Goal: Task Accomplishment & Management: Manage account settings

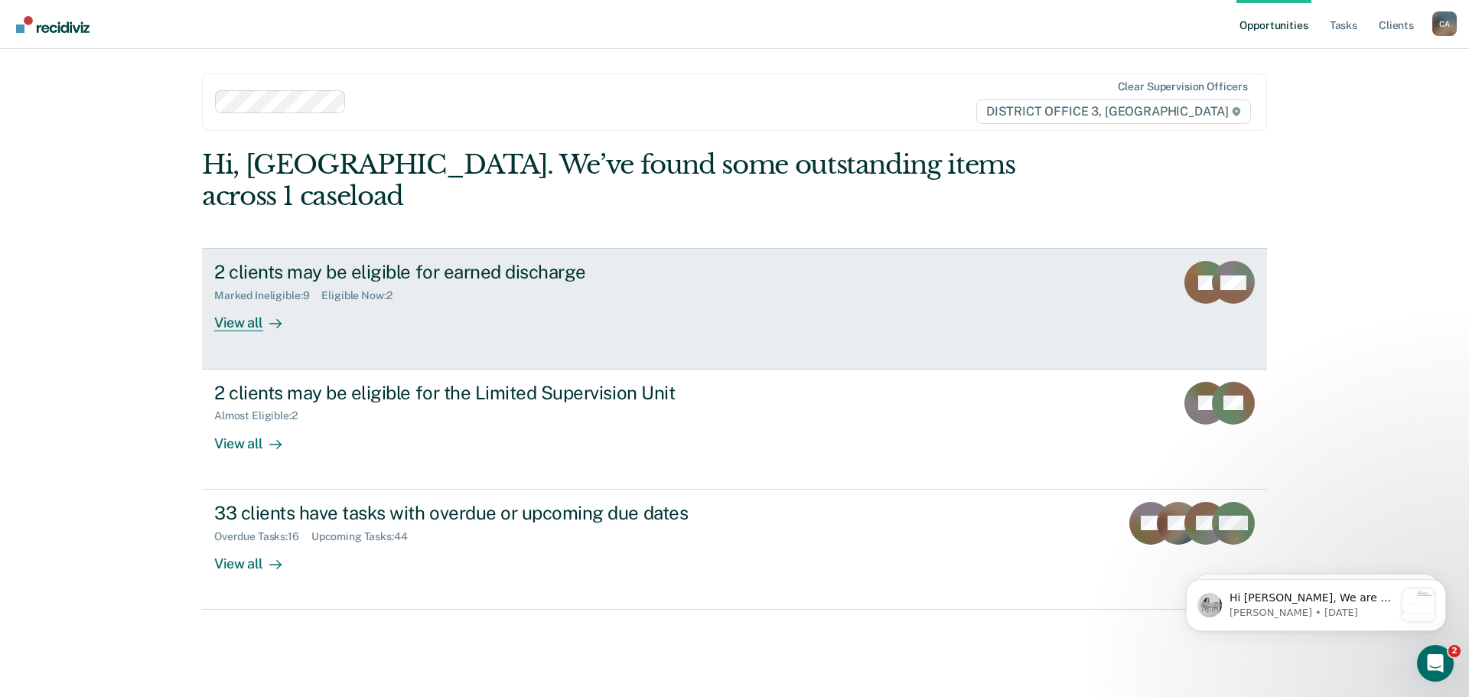
click at [242, 302] on link "2 clients may be eligible for earned discharge Marked Ineligible : 9 Eligible N…" at bounding box center [734, 308] width 1065 height 121
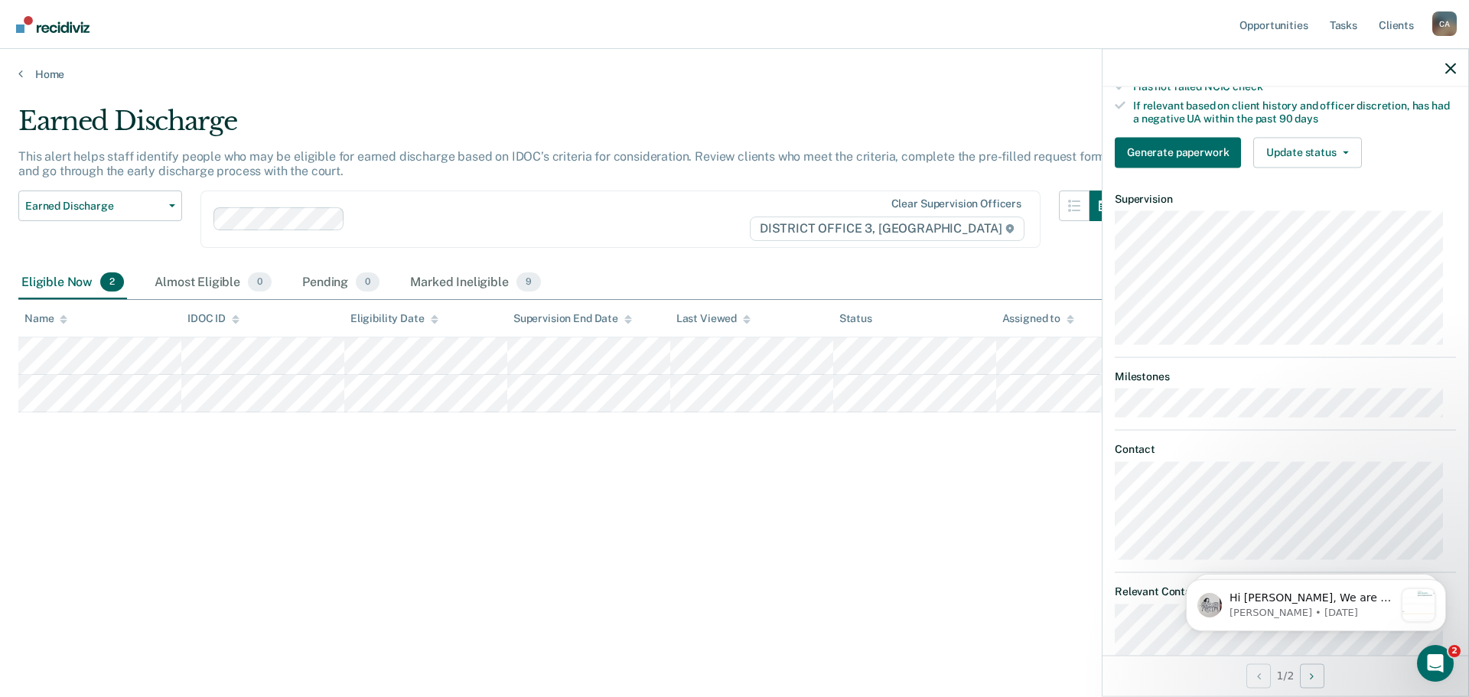
scroll to position [306, 0]
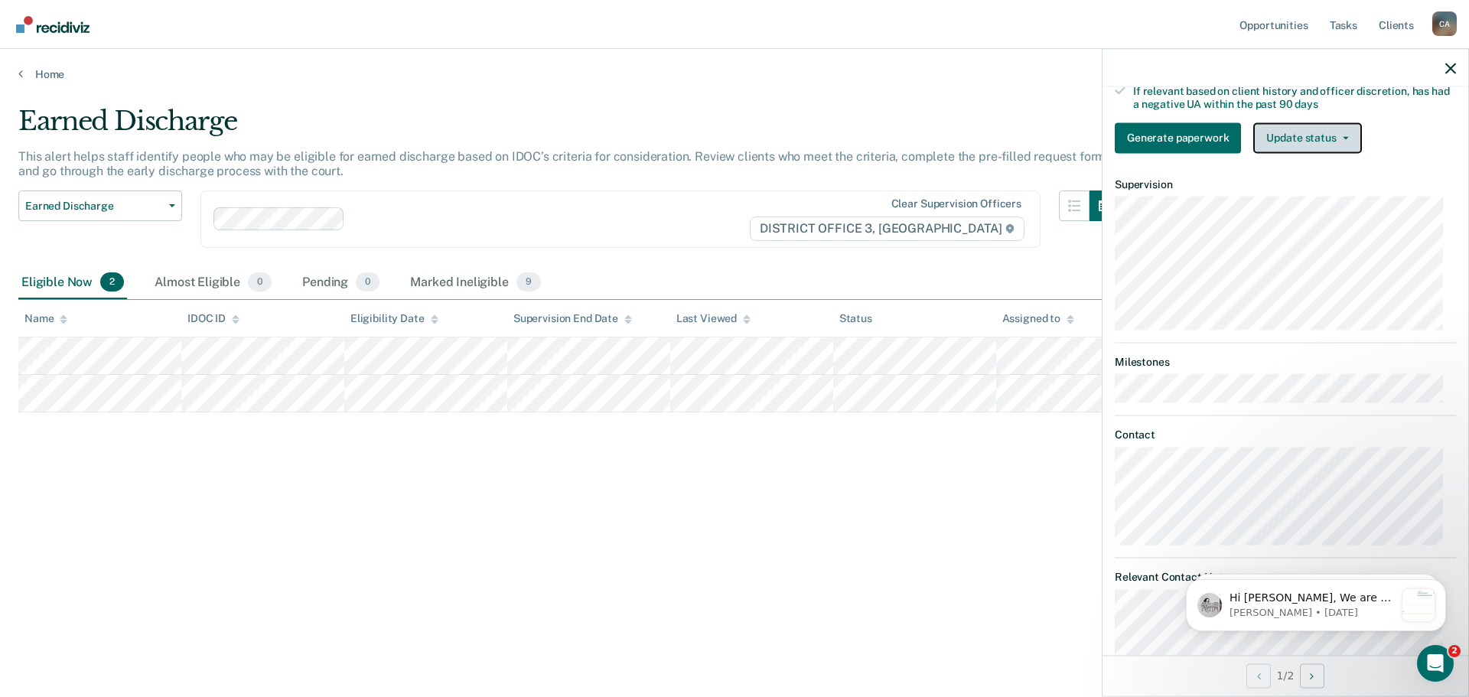
click at [1298, 153] on button "Update status" at bounding box center [1308, 137] width 108 height 31
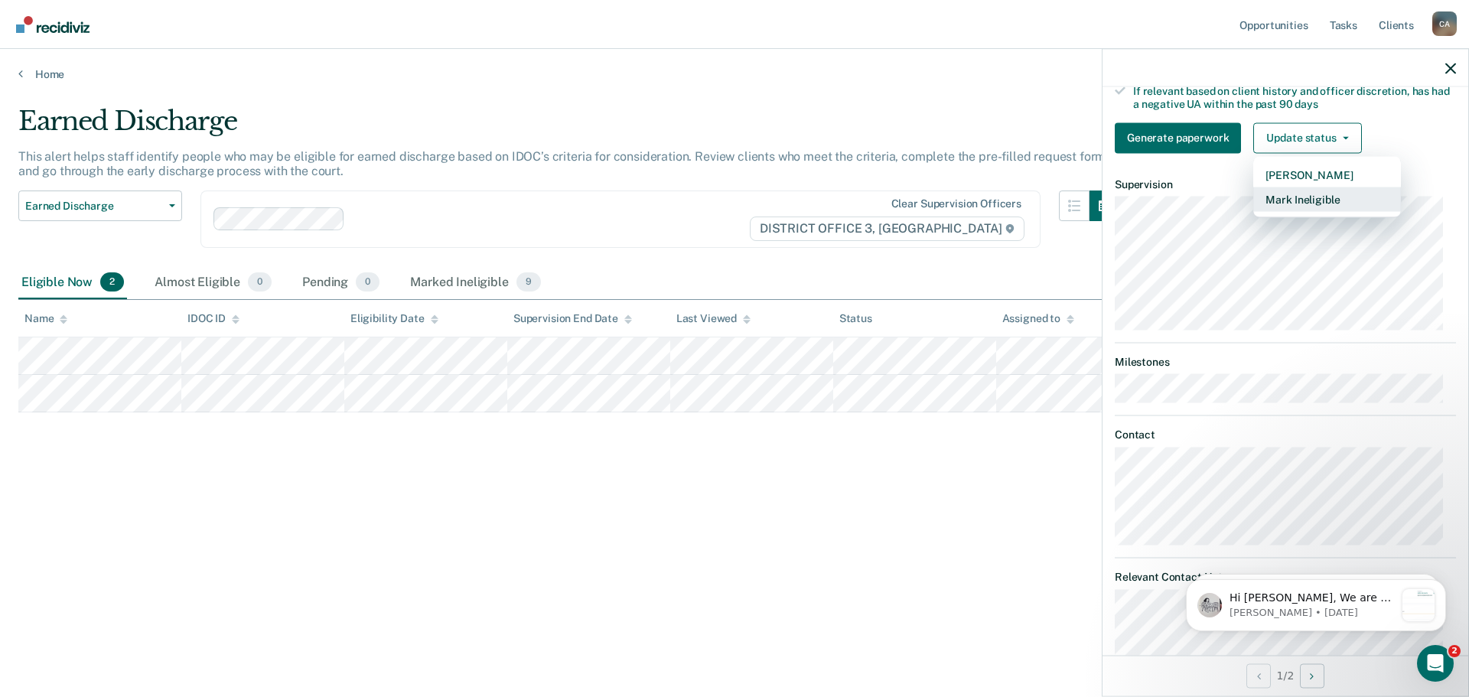
click at [1303, 211] on button "Mark Ineligible" at bounding box center [1328, 199] width 148 height 24
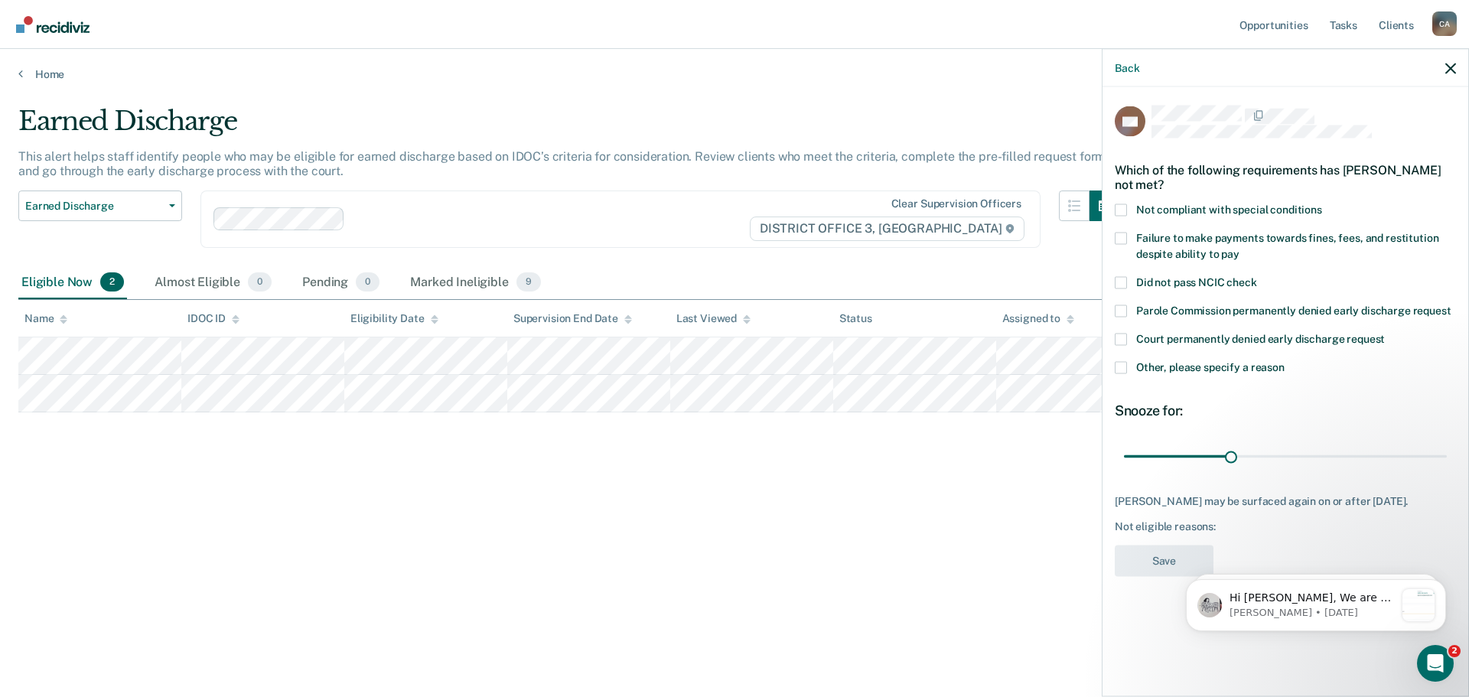
click at [1120, 364] on span at bounding box center [1121, 367] width 12 height 12
click at [1285, 361] on input "Other, please specify a reason" at bounding box center [1285, 361] width 0 height 0
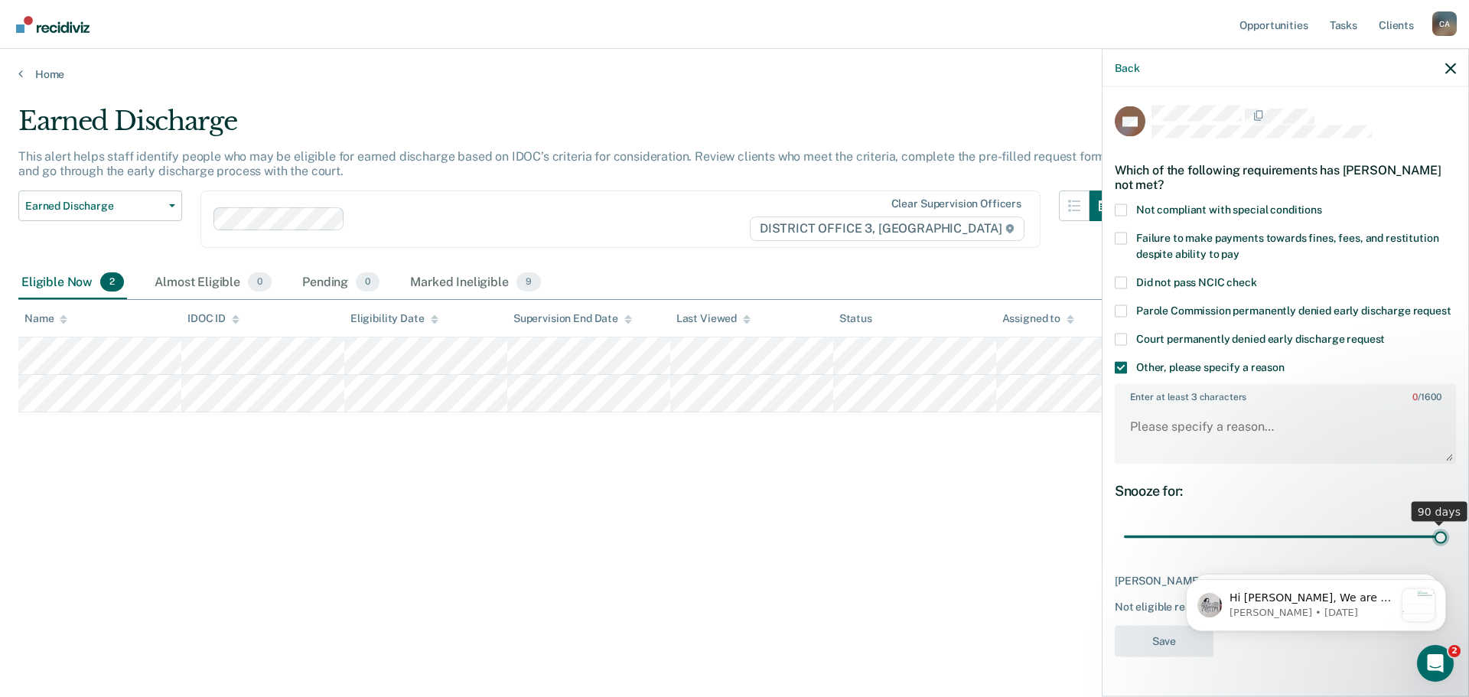
drag, startPoint x: 1229, startPoint y: 538, endPoint x: 1469, endPoint y: 535, distance: 239.6
type input "90"
click at [1447, 535] on input "range" at bounding box center [1285, 536] width 323 height 27
click at [1196, 419] on textarea "Enter at least 3 characters 0 / 1600" at bounding box center [1286, 434] width 338 height 57
type textarea "Sex Offender"
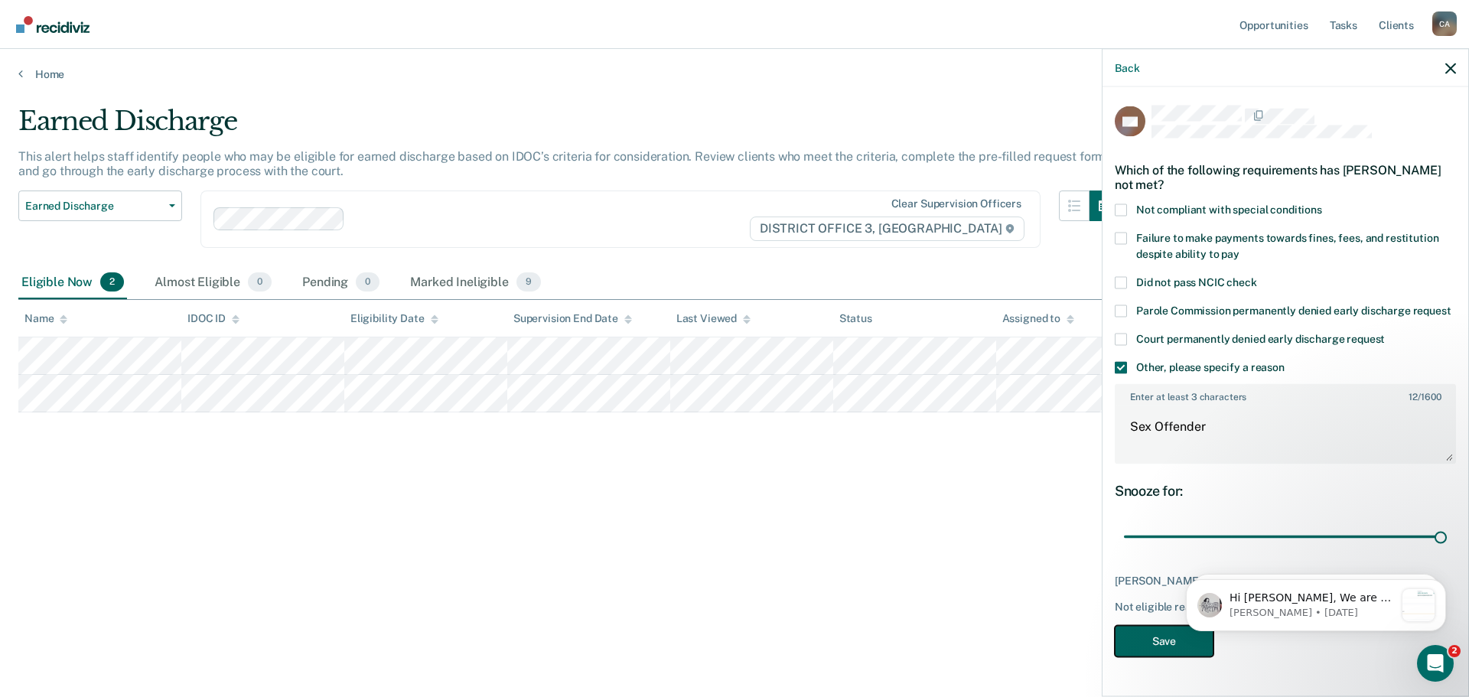
click at [1153, 643] on button "Save" at bounding box center [1164, 640] width 99 height 31
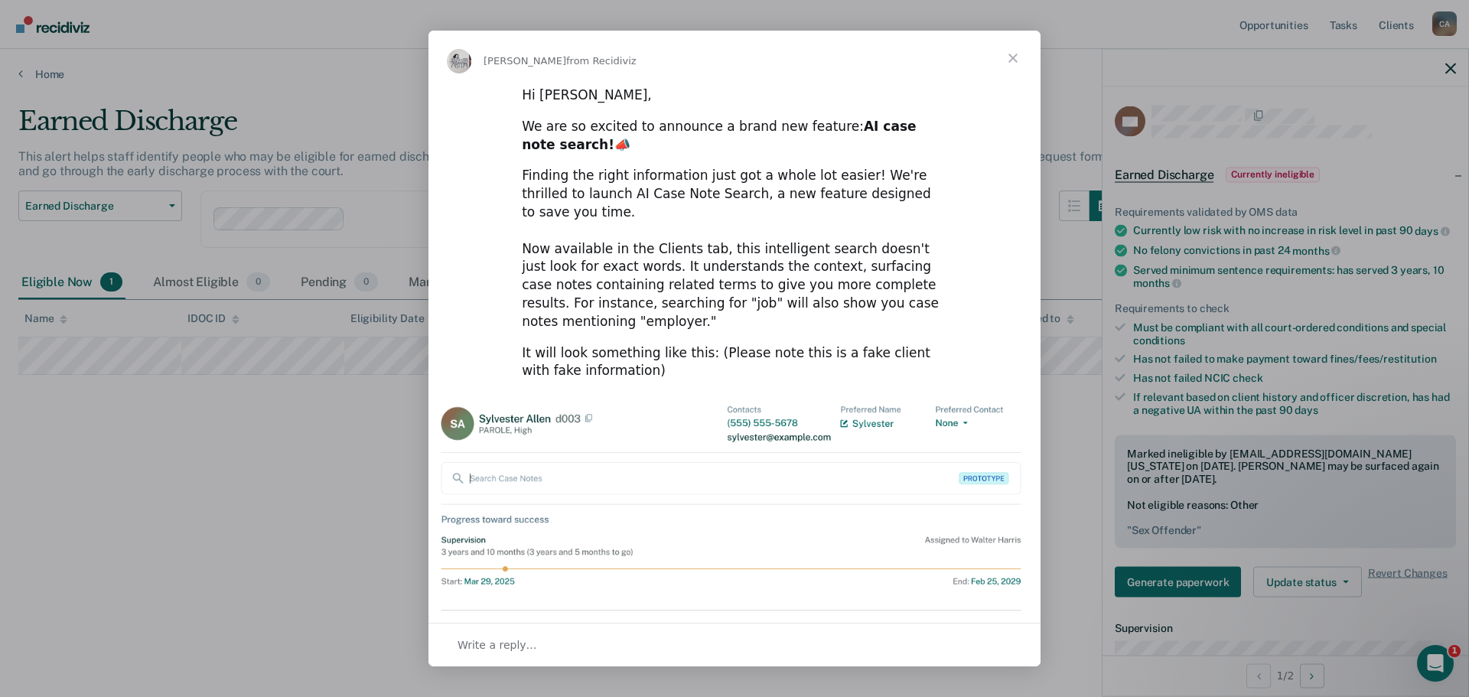
click at [1011, 54] on span "Close" at bounding box center [1013, 58] width 55 height 55
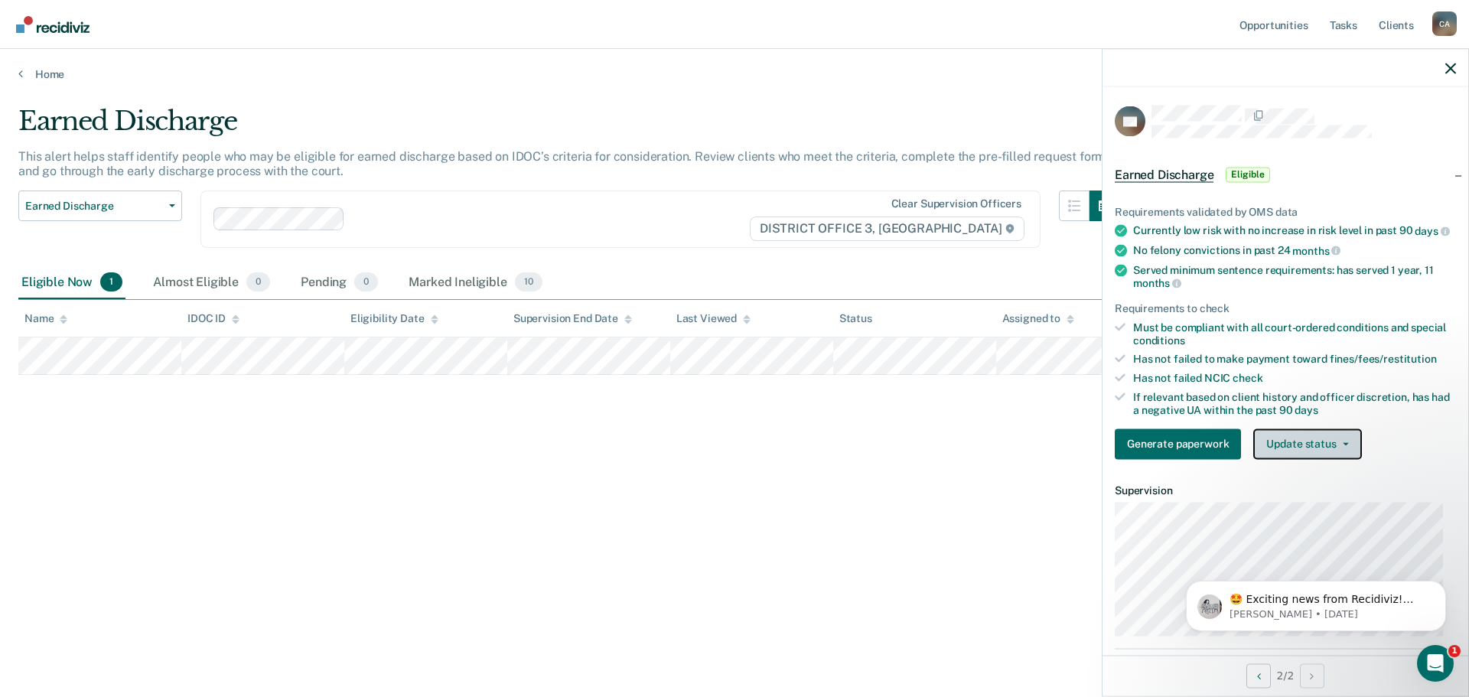
click at [1345, 451] on button "Update status" at bounding box center [1308, 444] width 108 height 31
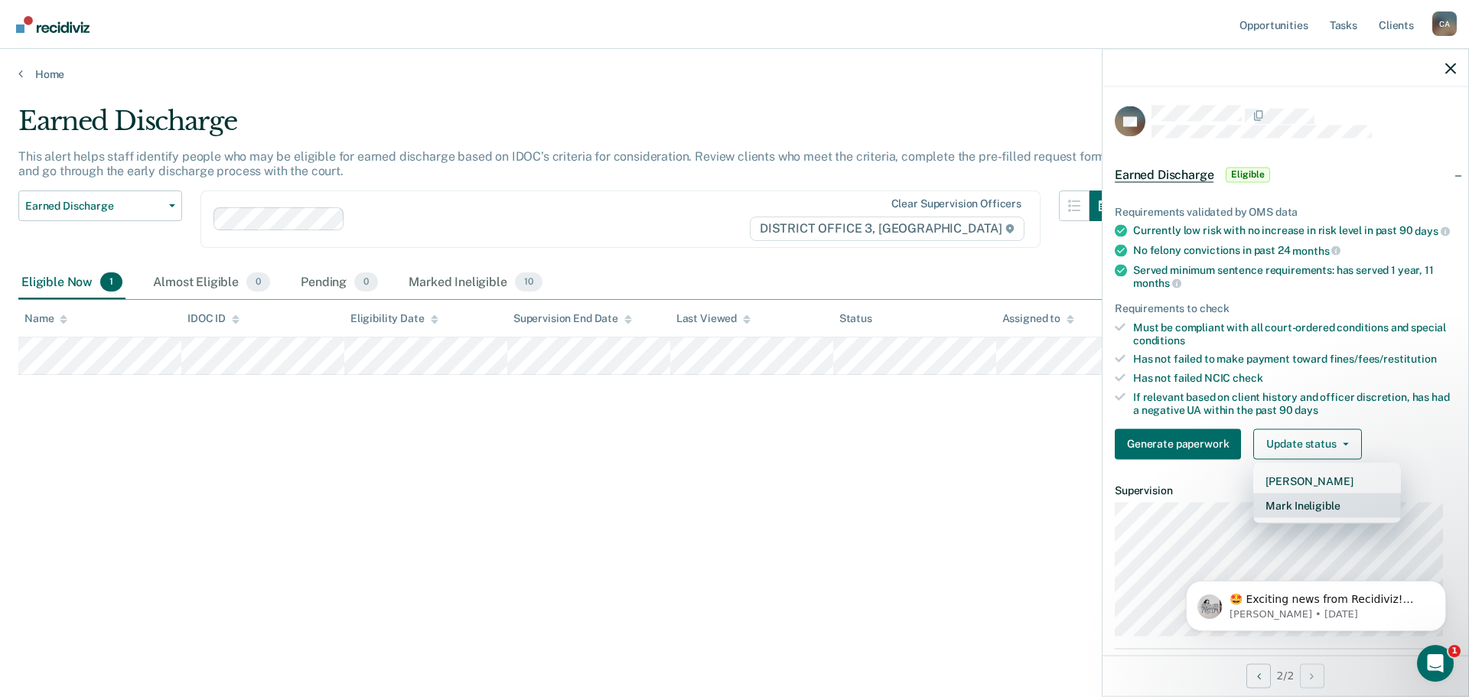
click at [1289, 512] on button "Mark Ineligible" at bounding box center [1328, 505] width 148 height 24
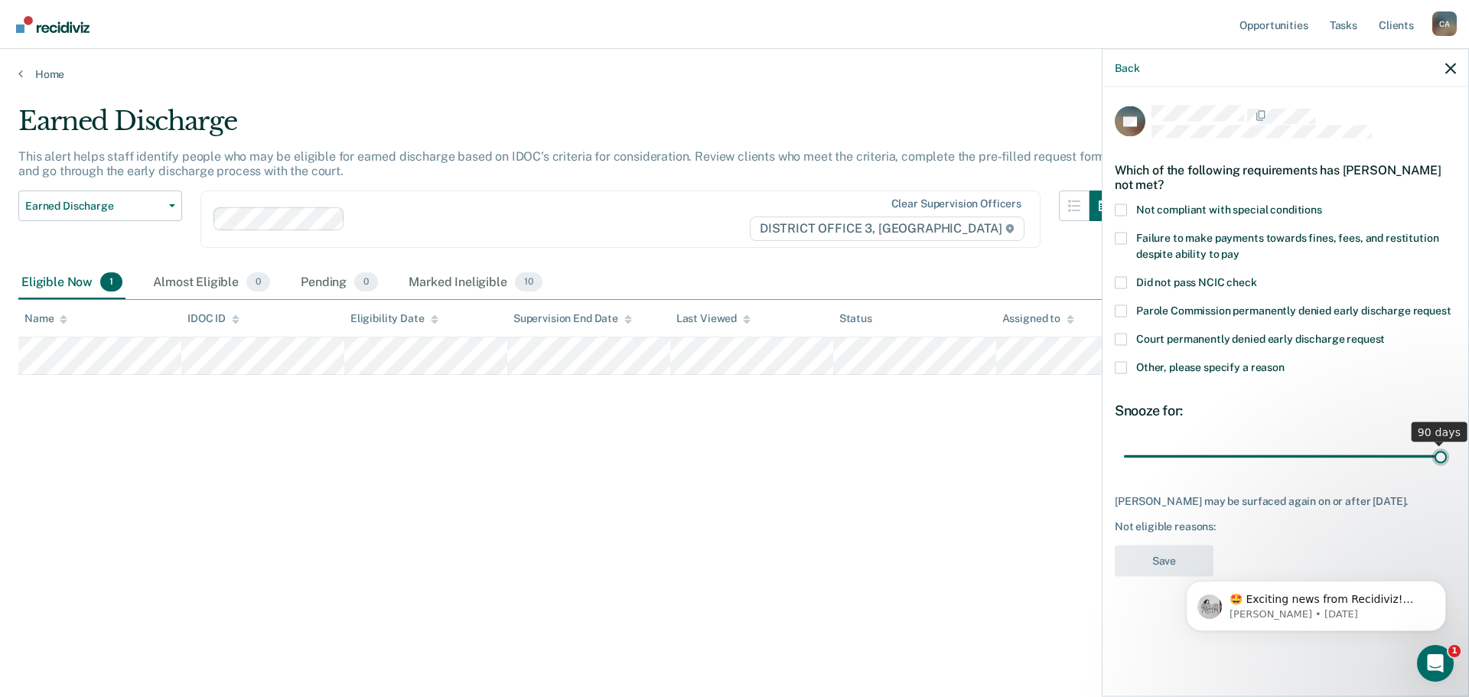
drag, startPoint x: 1232, startPoint y: 453, endPoint x: 1469, endPoint y: 461, distance: 236.6
type input "90"
click at [1447, 461] on input "range" at bounding box center [1285, 456] width 323 height 27
click at [1122, 372] on span at bounding box center [1121, 367] width 12 height 12
click at [1285, 361] on input "Other, please specify a reason" at bounding box center [1285, 361] width 0 height 0
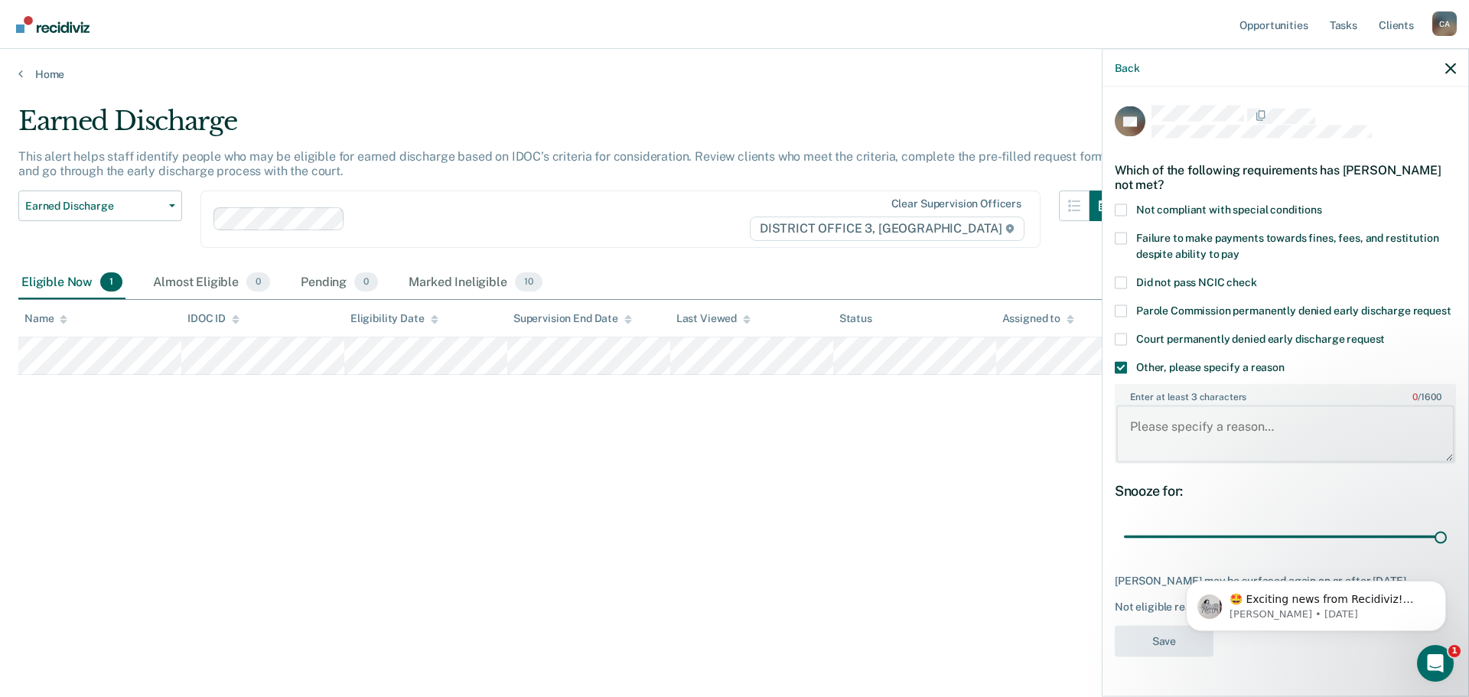
click at [1192, 440] on textarea "Enter at least 3 characters 0 / 1600" at bounding box center [1286, 434] width 338 height 57
type textarea "Sex offender"
click at [1168, 657] on button "Save" at bounding box center [1164, 640] width 99 height 31
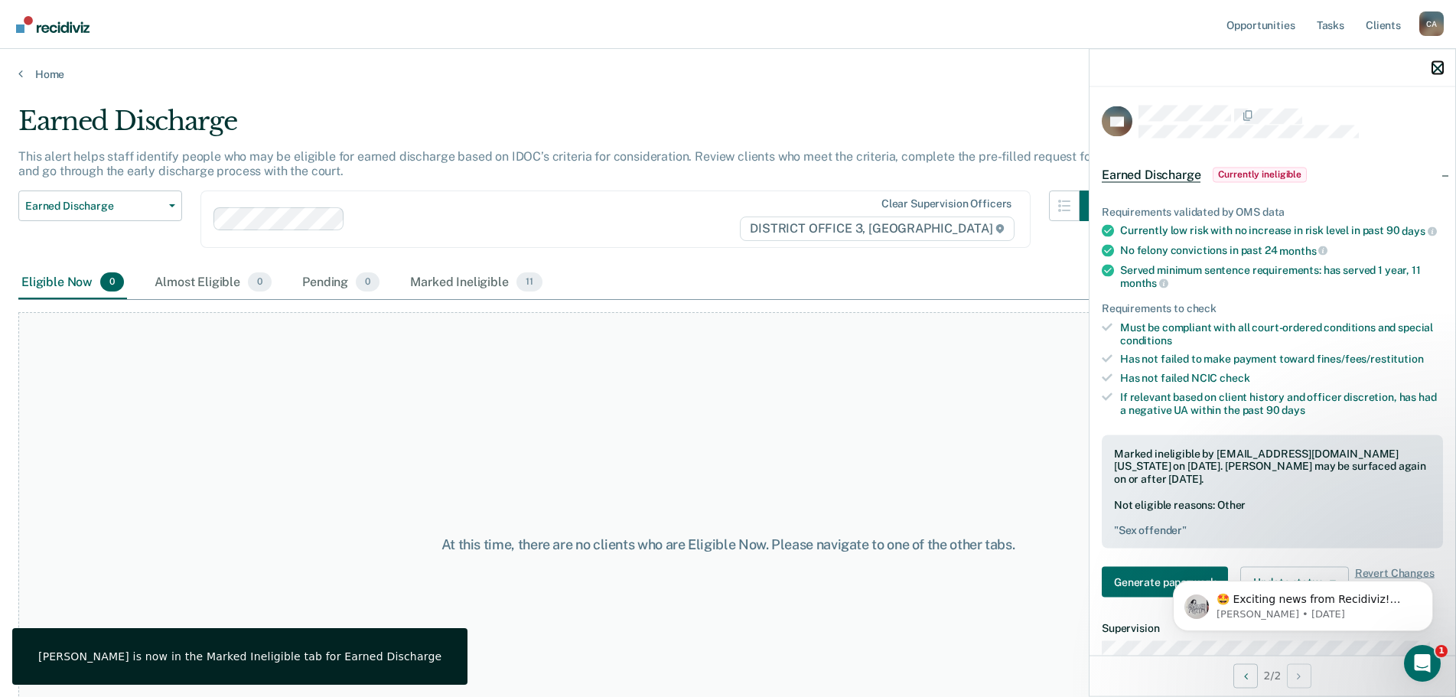
click at [1443, 69] on icon "button" at bounding box center [1438, 68] width 11 height 11
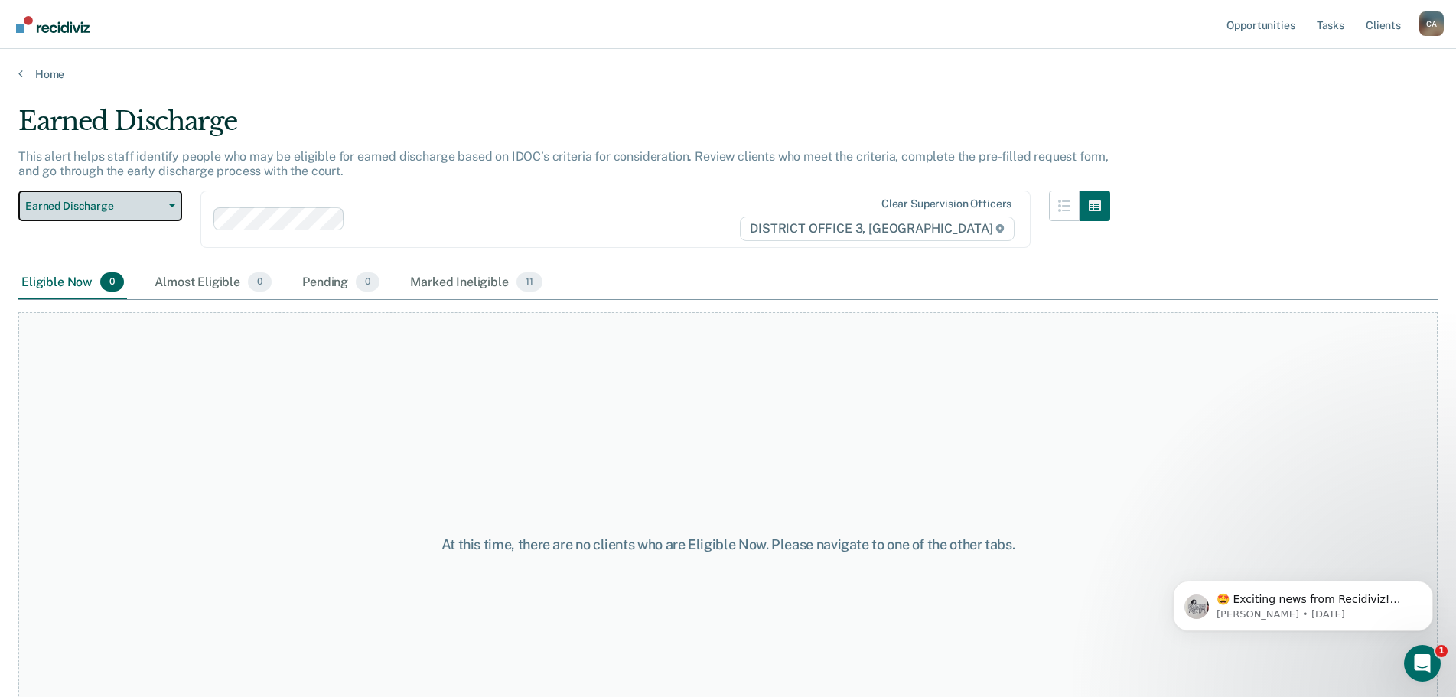
click at [157, 212] on span "Earned Discharge" at bounding box center [94, 206] width 138 height 13
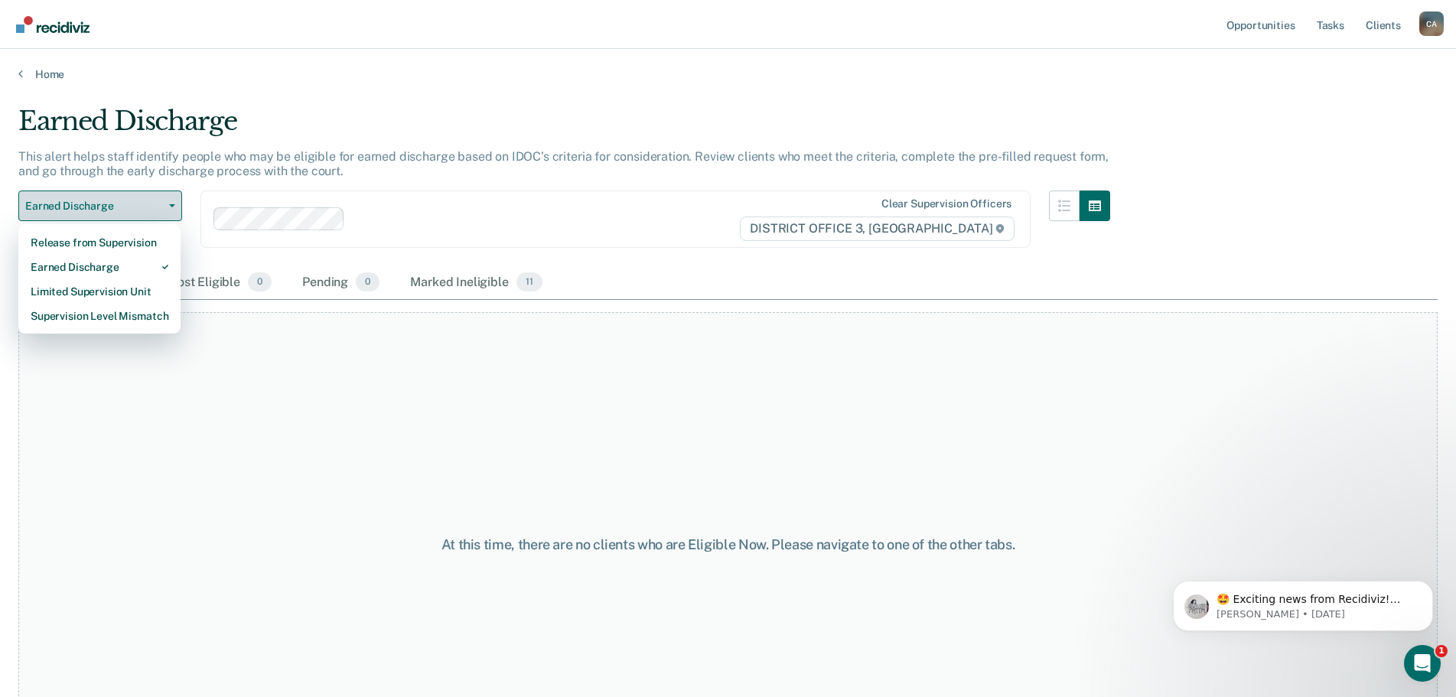
click at [157, 212] on span "Earned Discharge" at bounding box center [94, 206] width 138 height 13
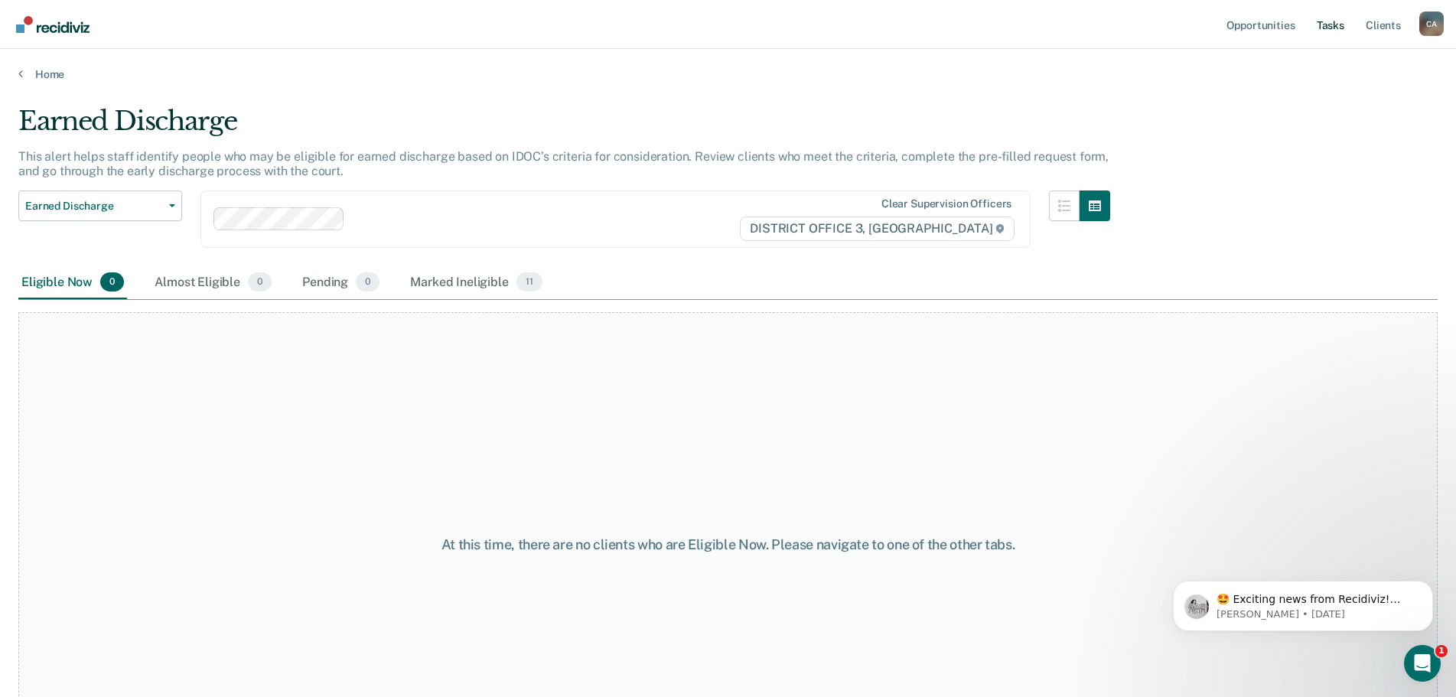
click at [1339, 31] on link "Tasks" at bounding box center [1331, 24] width 34 height 49
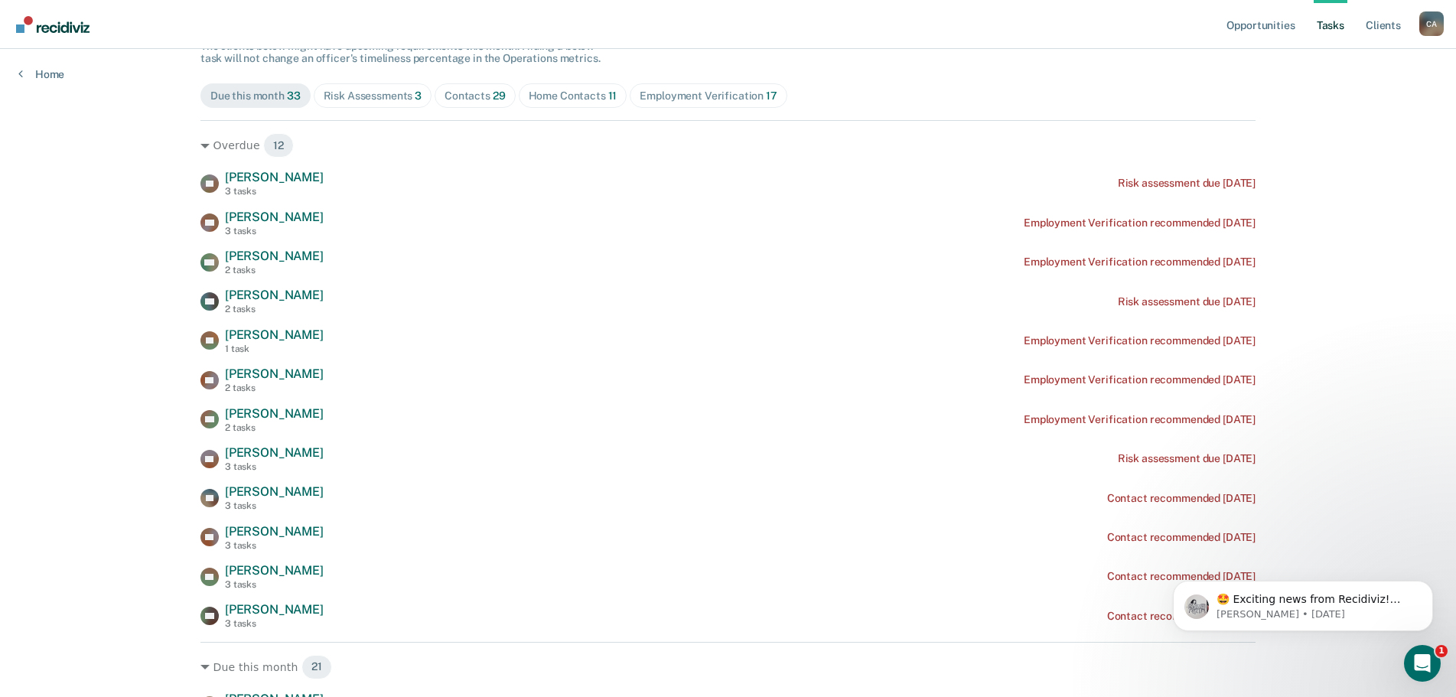
scroll to position [230, 0]
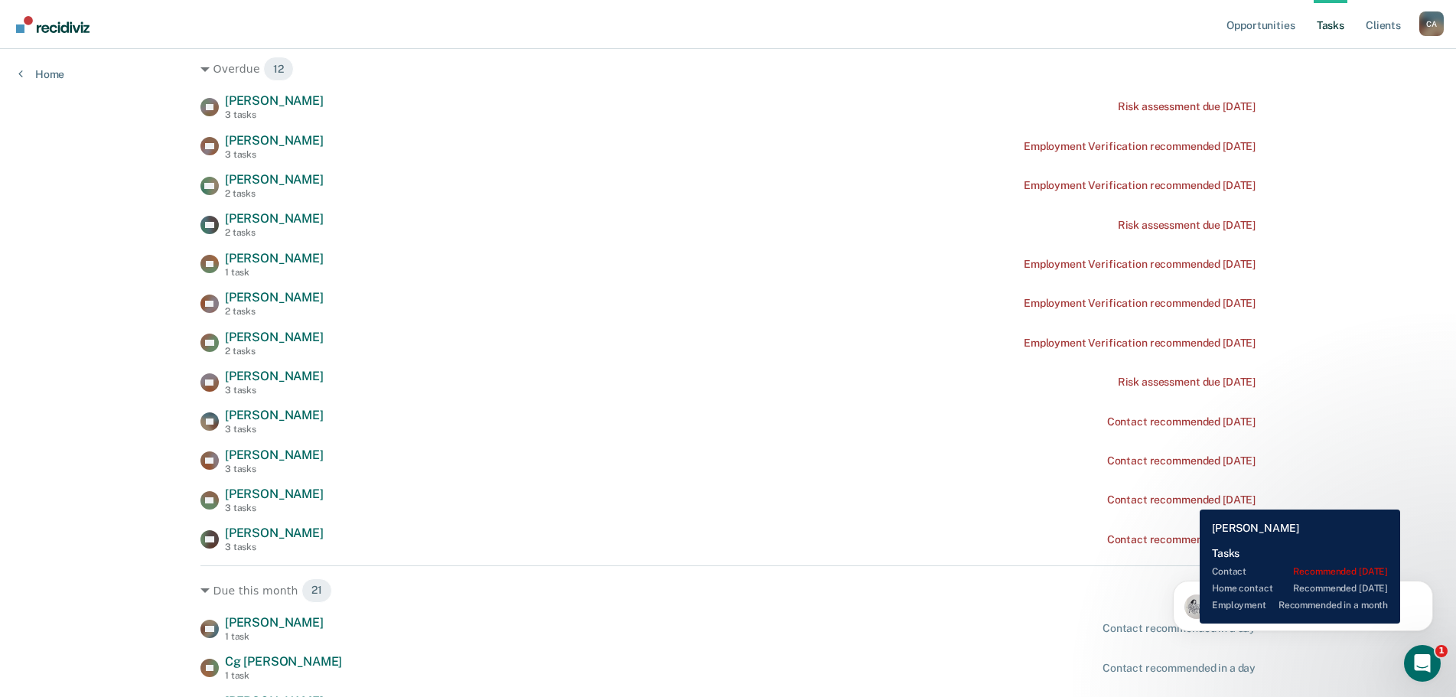
click at [1189, 498] on div "Contact recommended [DATE]" at bounding box center [1181, 500] width 148 height 13
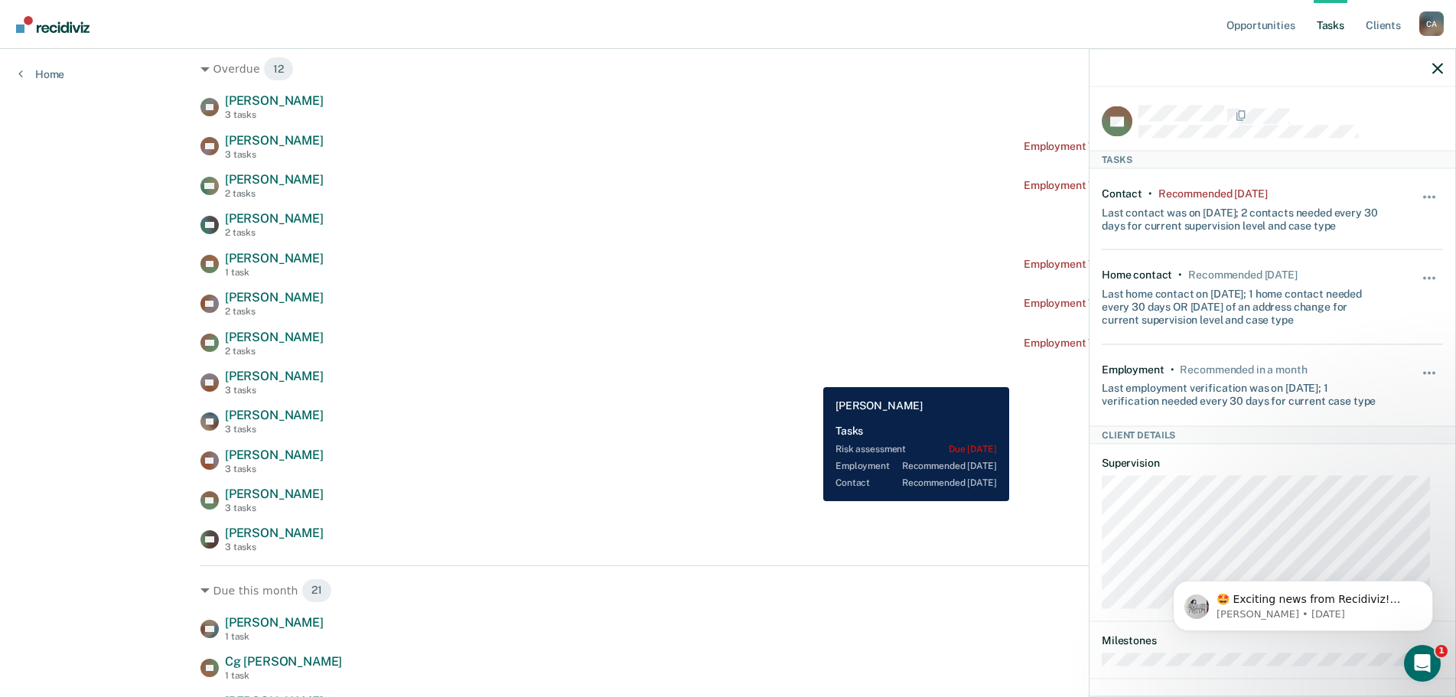
click at [812, 376] on div "KB [PERSON_NAME] 3 tasks Risk assessment due [DATE]" at bounding box center [728, 382] width 1055 height 27
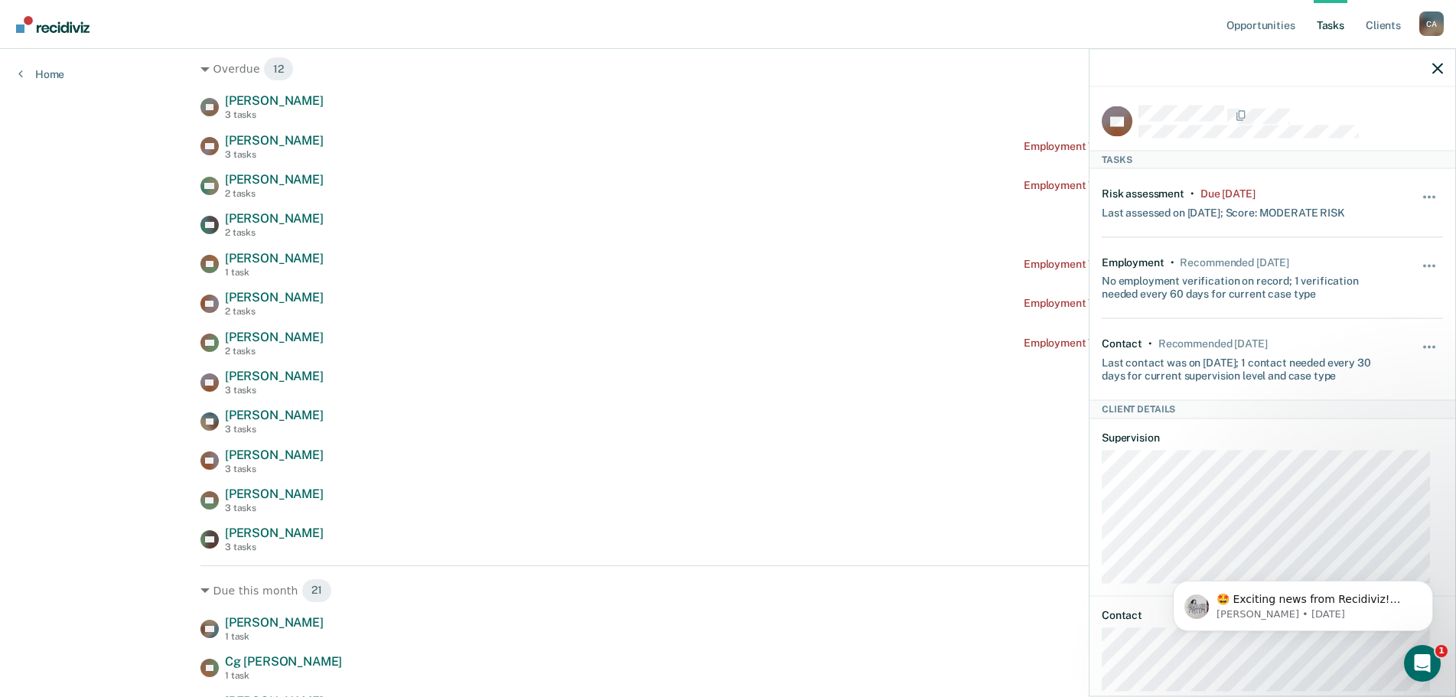
click at [1443, 64] on div at bounding box center [1273, 68] width 366 height 38
click at [1440, 67] on icon "button" at bounding box center [1438, 68] width 11 height 11
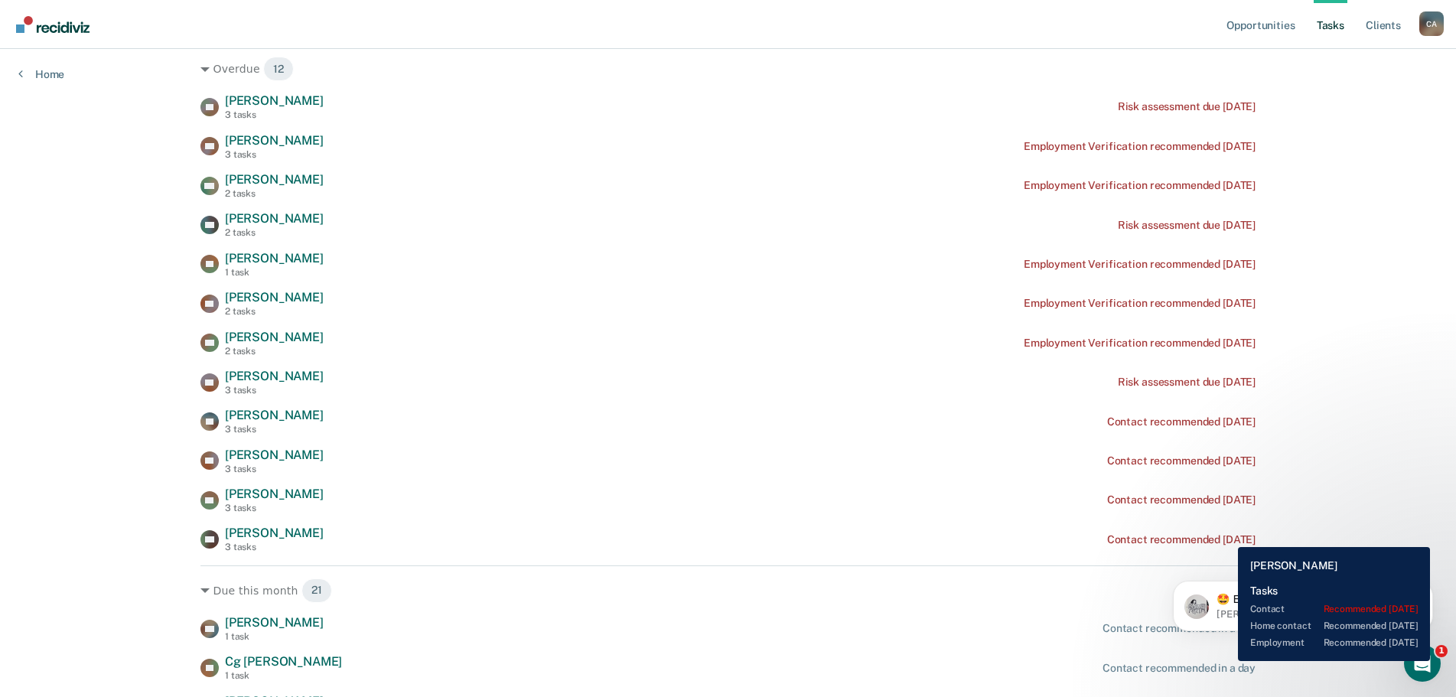
click at [1227, 536] on div "Contact recommended [DATE]" at bounding box center [1181, 539] width 148 height 13
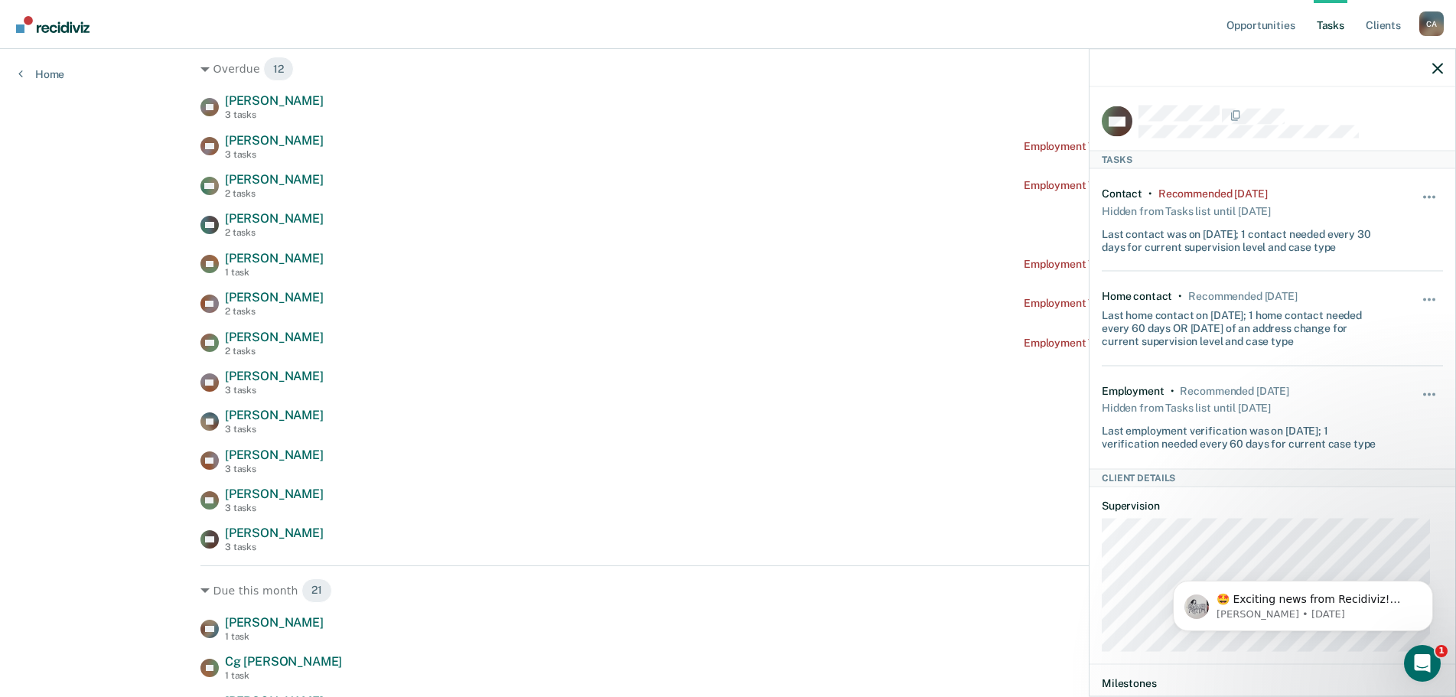
click at [1429, 75] on div at bounding box center [1273, 68] width 366 height 38
click at [1437, 64] on icon "button" at bounding box center [1438, 68] width 11 height 11
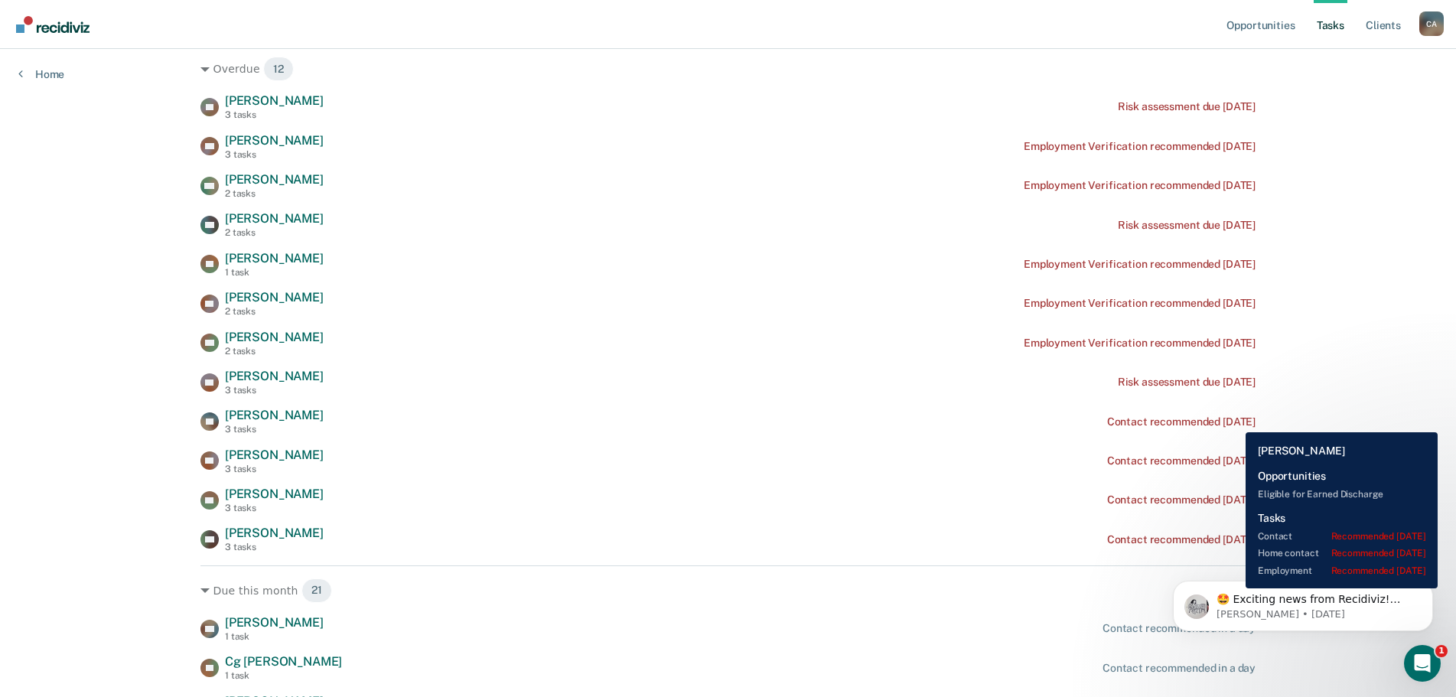
click at [1235, 421] on div "Contact recommended [DATE]" at bounding box center [1181, 422] width 148 height 13
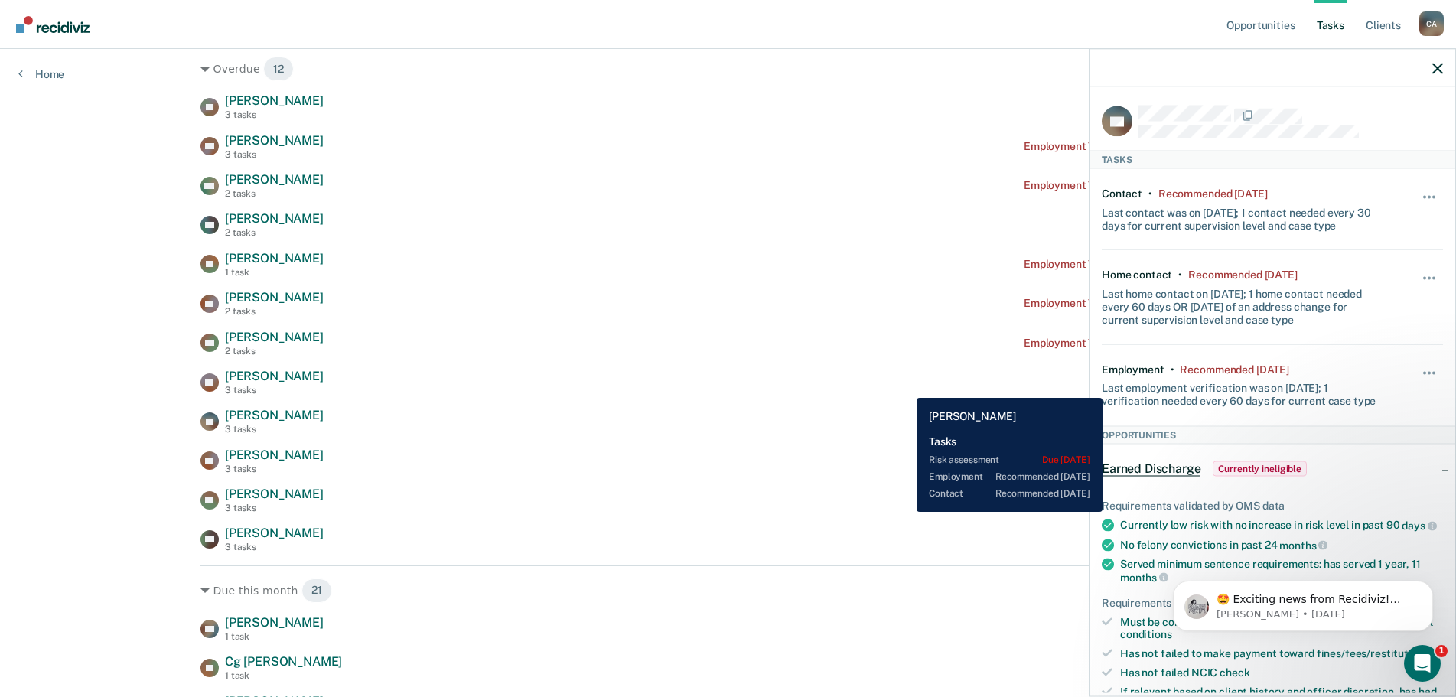
click at [905, 386] on div "KB [PERSON_NAME] 3 tasks Risk assessment due [DATE]" at bounding box center [728, 382] width 1055 height 27
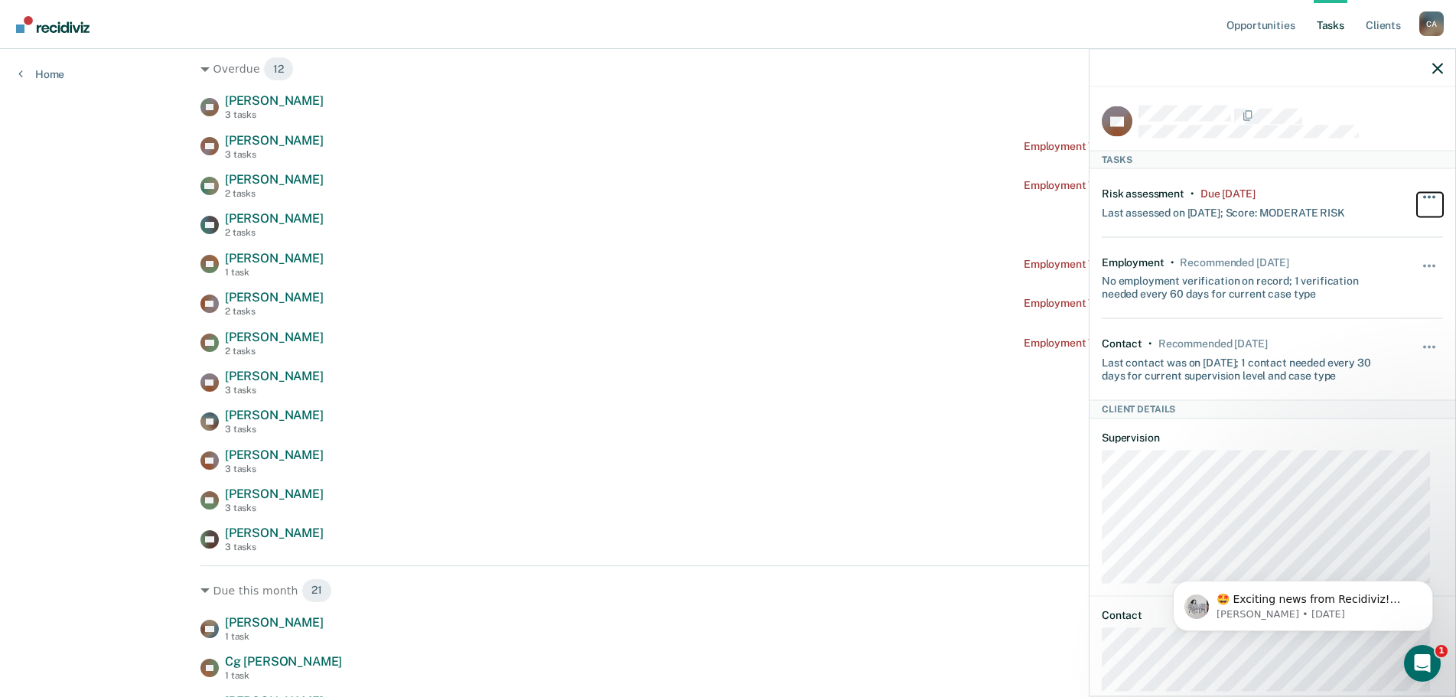
click at [1425, 198] on button "button" at bounding box center [1430, 204] width 26 height 24
click at [856, 207] on div "TD [PERSON_NAME] 3 tasks Risk assessment due [DATE] RQ [PERSON_NAME] 3 tasks Em…" at bounding box center [728, 323] width 1055 height 460
click at [1437, 62] on button "button" at bounding box center [1438, 67] width 11 height 13
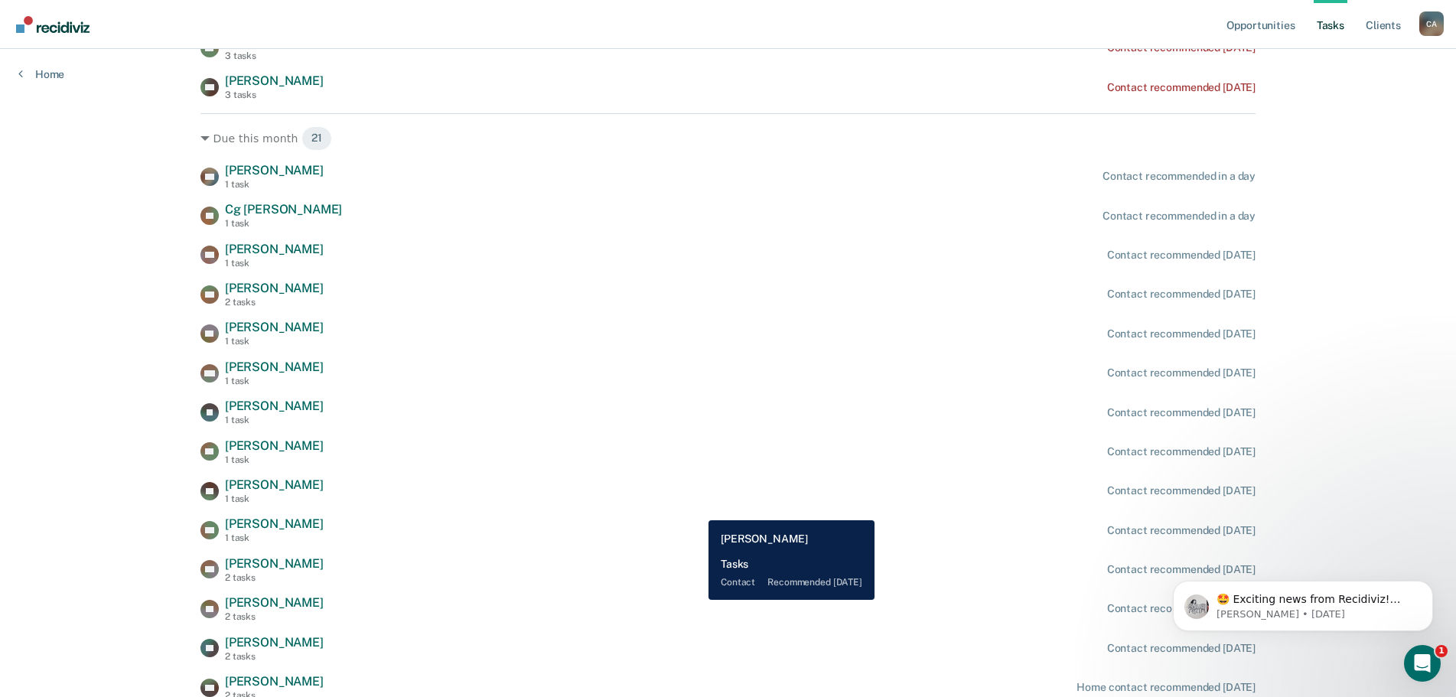
scroll to position [689, 0]
